Goal: Information Seeking & Learning: Compare options

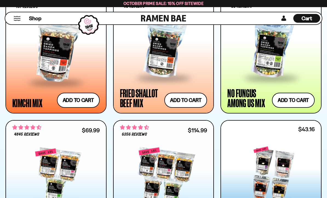
scroll to position [477, 0]
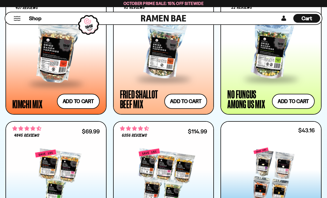
click at [271, 73] on span at bounding box center [271, 79] width 67 height 19
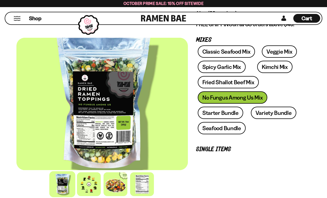
scroll to position [102, 0]
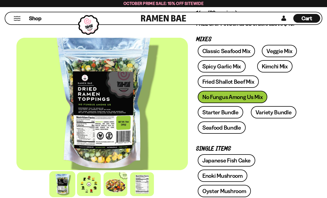
click at [277, 50] on link "Veggie Mix" at bounding box center [279, 51] width 35 height 12
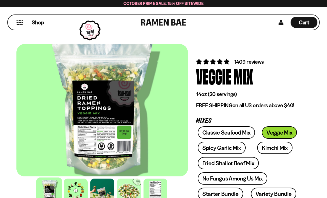
click at [122, 136] on div at bounding box center [101, 110] width 171 height 133
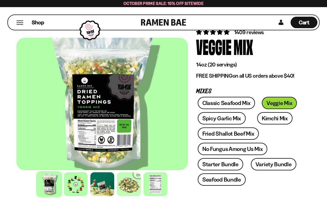
scroll to position [29, 0]
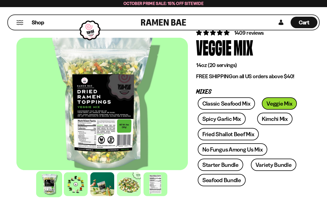
click at [112, 139] on div at bounding box center [101, 104] width 171 height 133
click at [162, 196] on div at bounding box center [156, 185] width 24 height 24
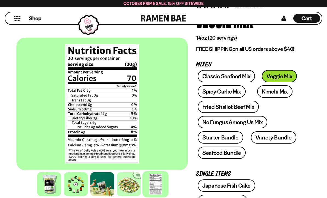
scroll to position [55, 0]
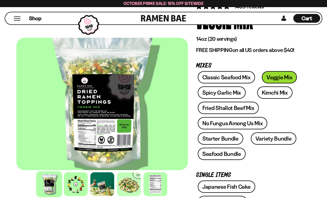
click at [107, 139] on div at bounding box center [101, 104] width 171 height 133
click at [111, 125] on div at bounding box center [101, 104] width 171 height 133
click at [246, 125] on link "No Fungus Among Us Mix" at bounding box center [233, 123] width 70 height 12
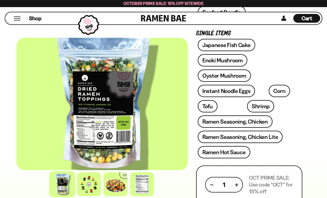
scroll to position [218, 0]
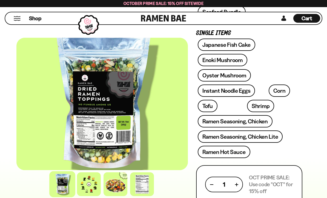
click at [242, 92] on link "Instant Noodle Eggs" at bounding box center [226, 91] width 57 height 12
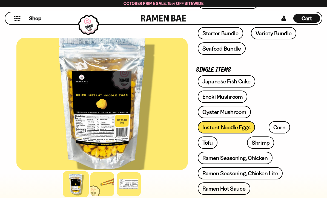
scroll to position [190, 0]
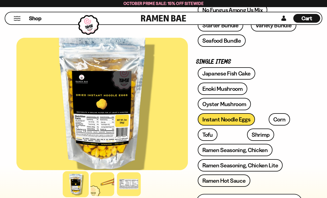
click at [269, 125] on link "Corn" at bounding box center [279, 119] width 21 height 12
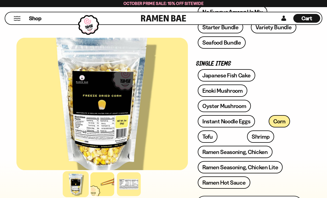
scroll to position [165, 0]
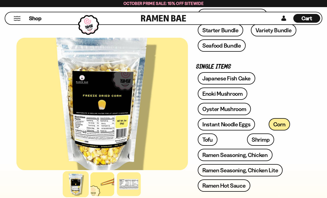
click at [241, 158] on link "Ramen Seasoning, Chicken" at bounding box center [235, 155] width 75 height 12
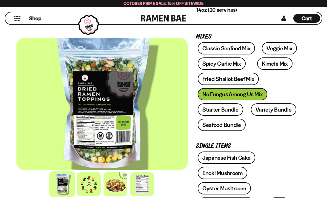
scroll to position [94, 0]
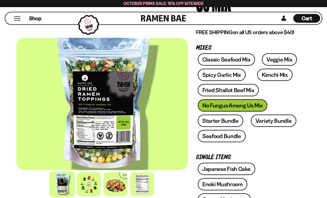
click at [279, 122] on link "Variety Bundle" at bounding box center [273, 121] width 45 height 12
click at [229, 121] on link "Starter Bundle" at bounding box center [220, 121] width 45 height 12
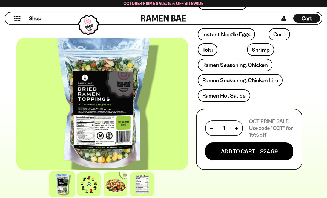
scroll to position [275, 0]
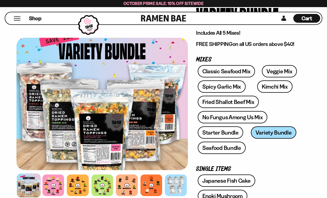
scroll to position [56, 0]
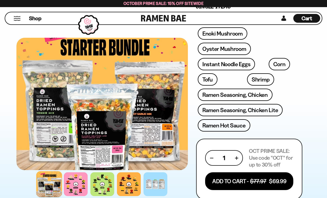
scroll to position [224, 0]
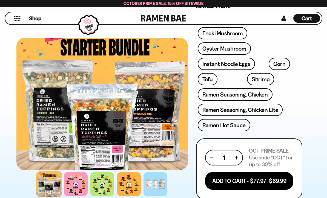
click at [105, 162] on div at bounding box center [101, 104] width 171 height 133
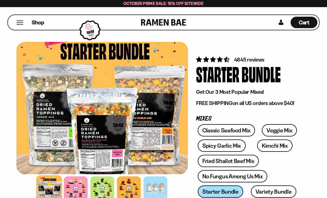
scroll to position [0, 0]
